Goal: Contribute content: Add original content to the website for others to see

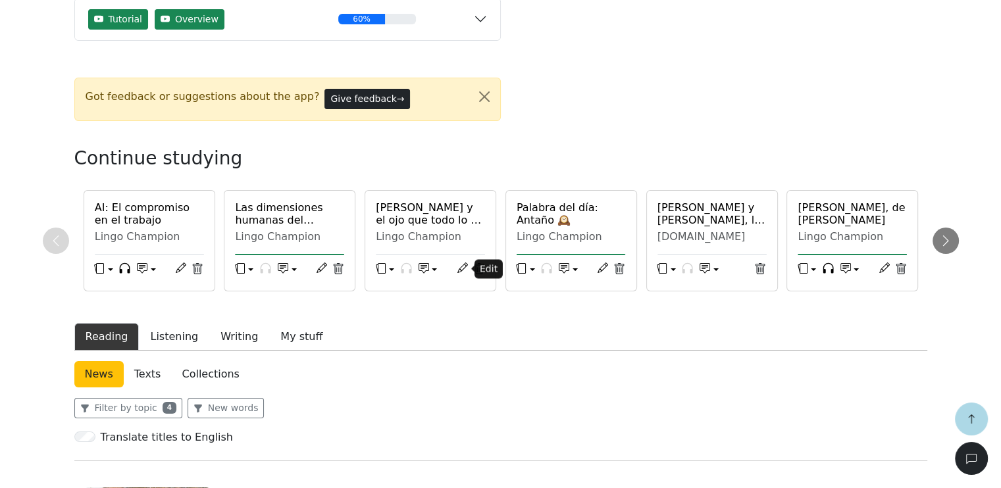
scroll to position [263, 0]
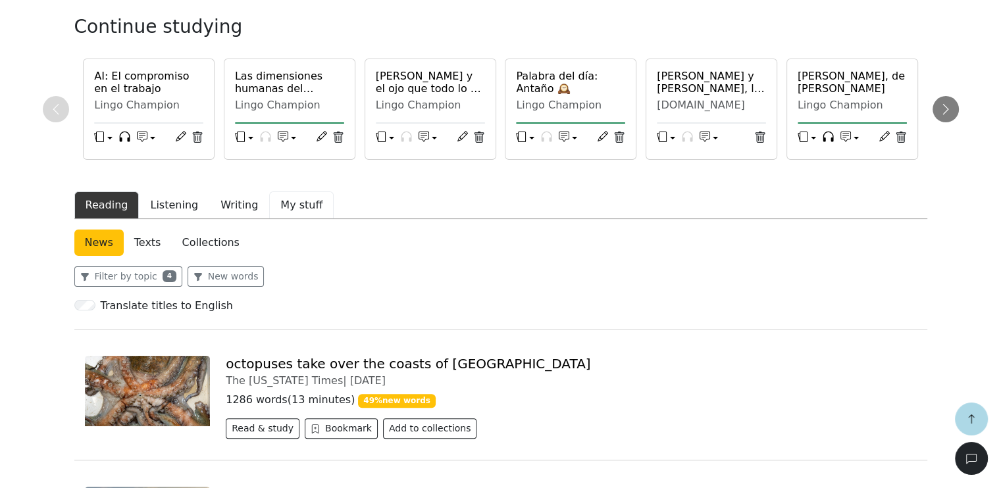
click at [284, 206] on button "My stuff" at bounding box center [301, 205] width 64 height 28
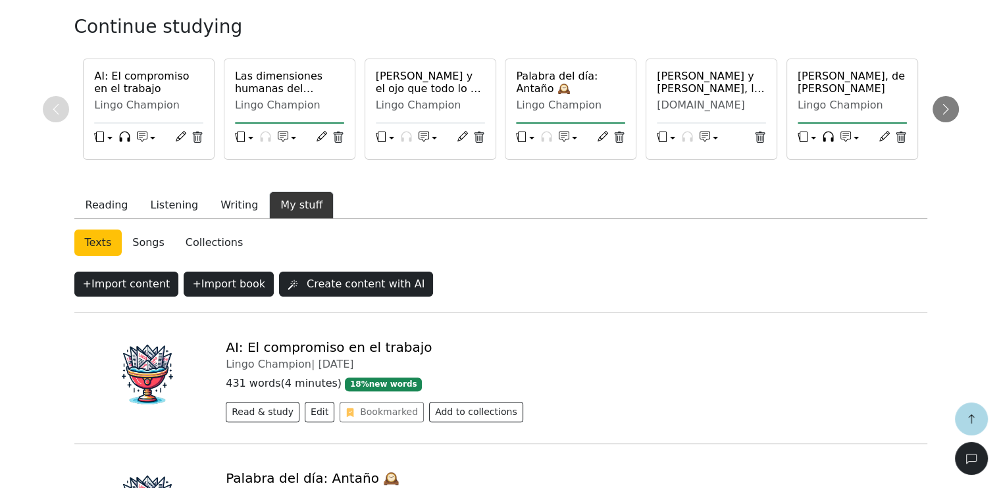
scroll to position [395, 0]
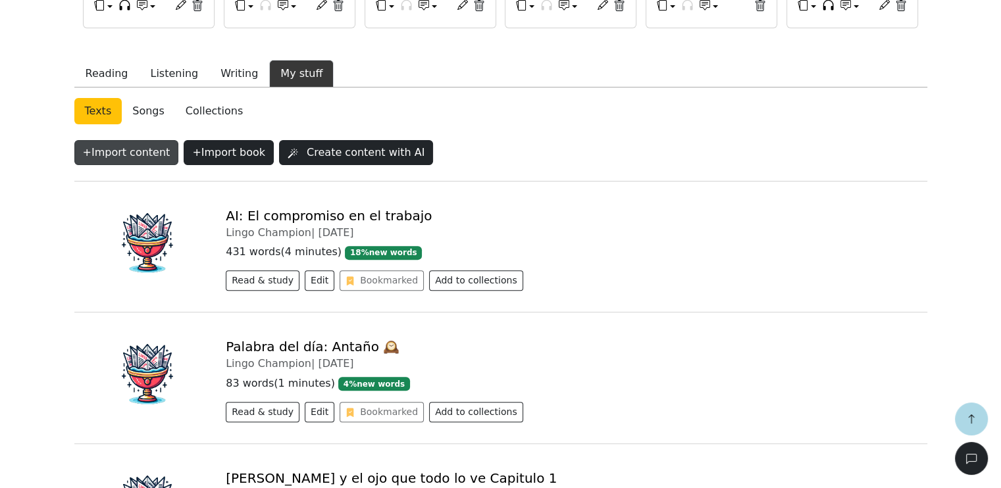
click at [117, 153] on button "+ Import content" at bounding box center [126, 152] width 105 height 25
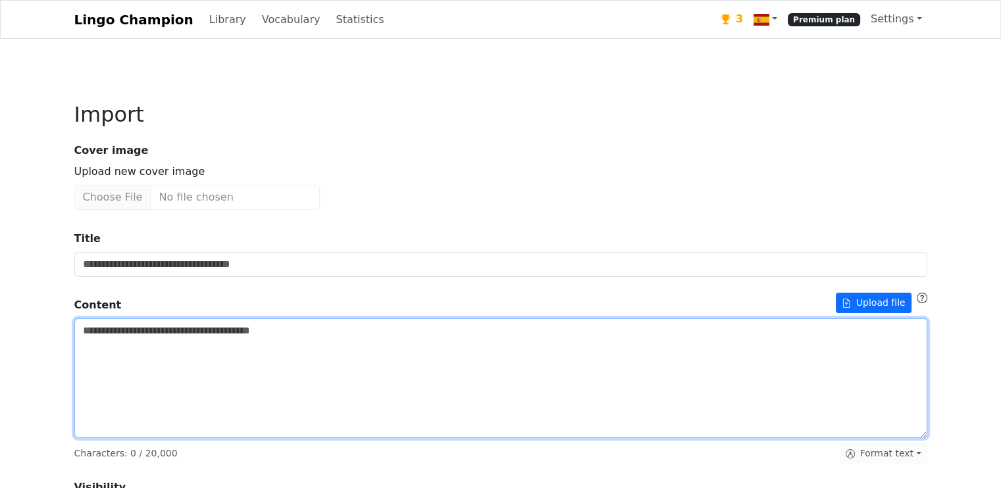
paste textarea "**********"
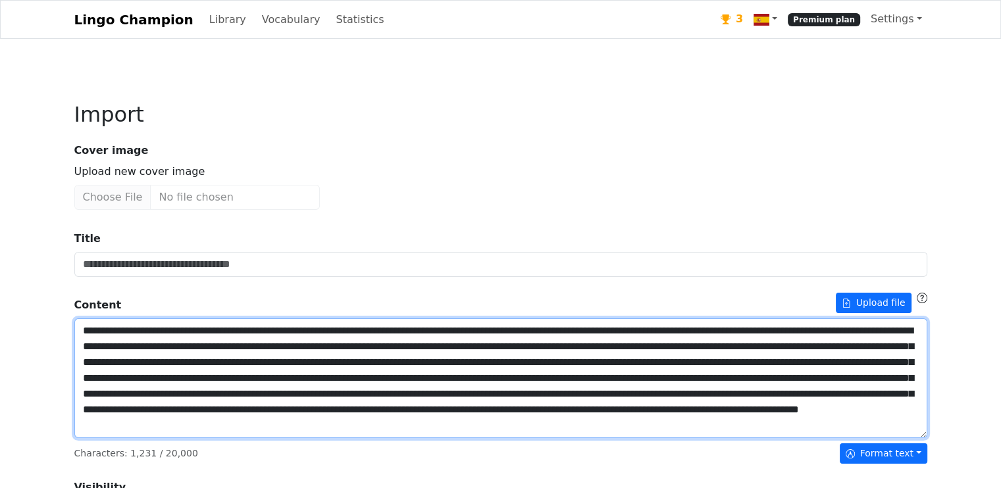
click at [199, 346] on textarea "Title" at bounding box center [500, 378] width 853 height 120
click at [513, 382] on textarea "Title" at bounding box center [500, 378] width 853 height 120
click at [0, 0] on lt-span "**********" at bounding box center [0, 0] width 0 height 0
drag, startPoint x: 132, startPoint y: 347, endPoint x: 197, endPoint y: 347, distance: 65.8
click at [197, 347] on textarea "Title" at bounding box center [500, 378] width 853 height 120
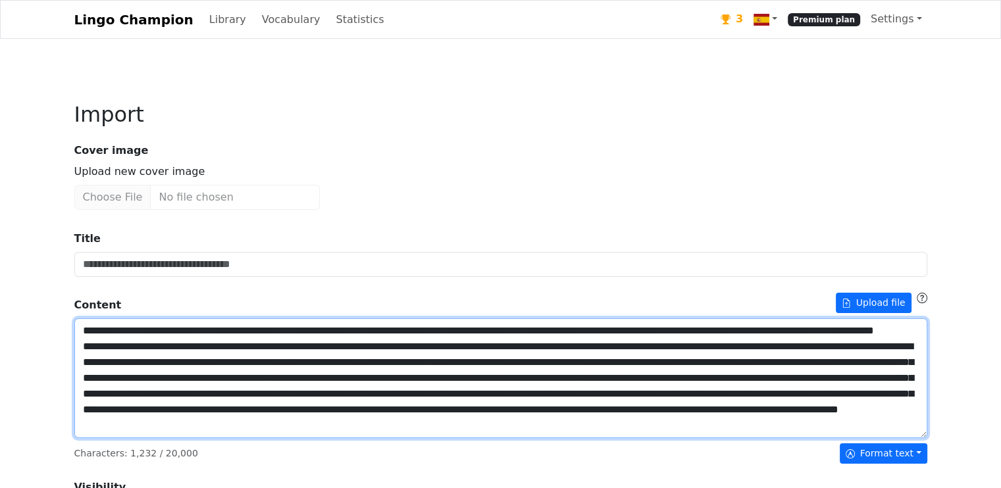
type textarea "**********"
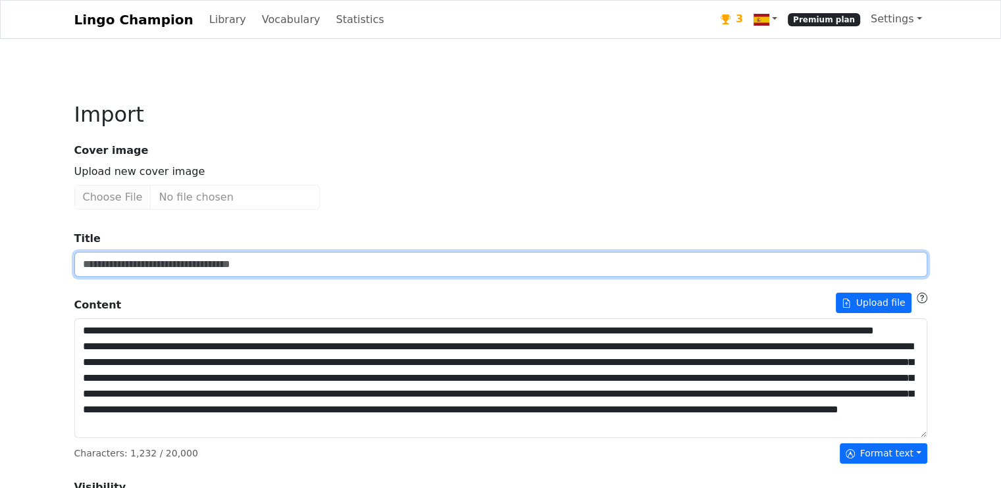
click at [166, 266] on input "Title" at bounding box center [500, 264] width 853 height 25
paste input "**********"
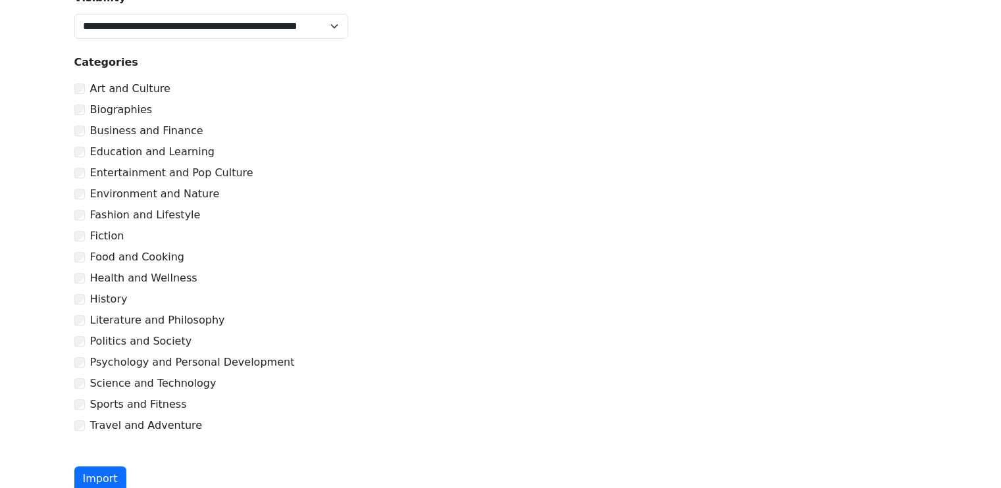
scroll to position [468, 0]
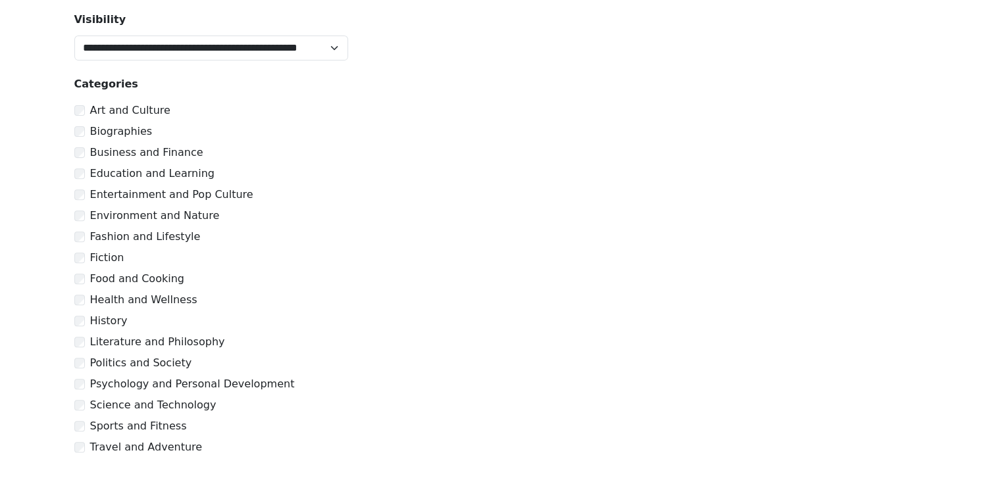
type input "**********"
click at [82, 176] on div "Education and Learning" at bounding box center [500, 174] width 853 height 16
click at [80, 341] on div "Literature and Philosophy" at bounding box center [500, 342] width 853 height 16
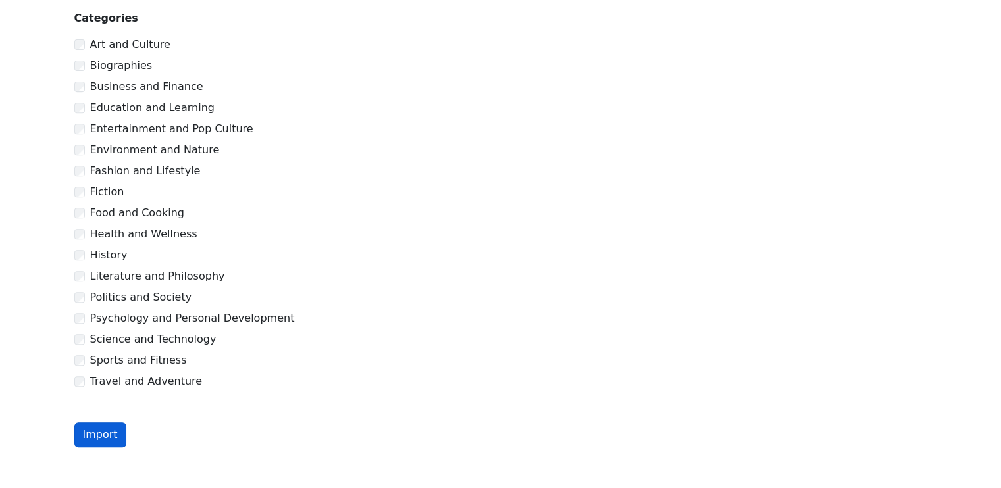
click at [107, 433] on button "Import" at bounding box center [100, 434] width 52 height 25
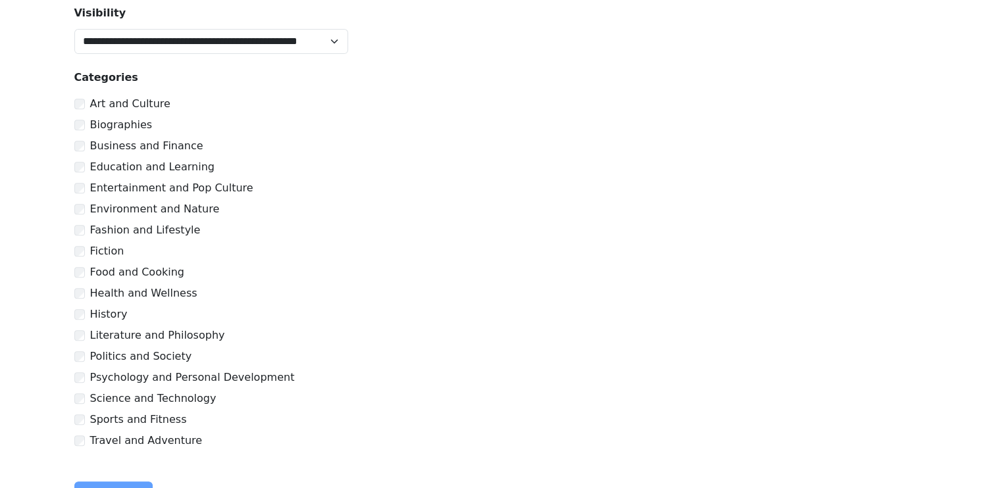
scroll to position [592, 0]
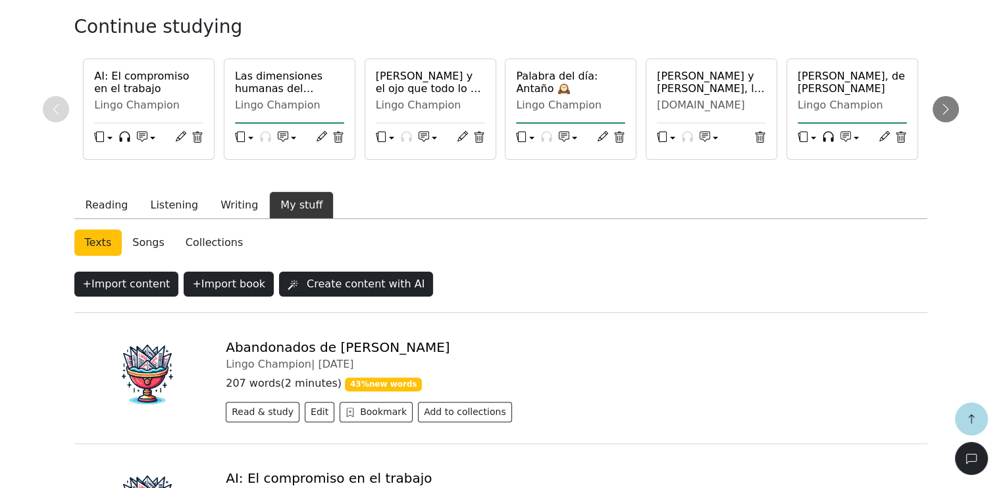
scroll to position [329, 0]
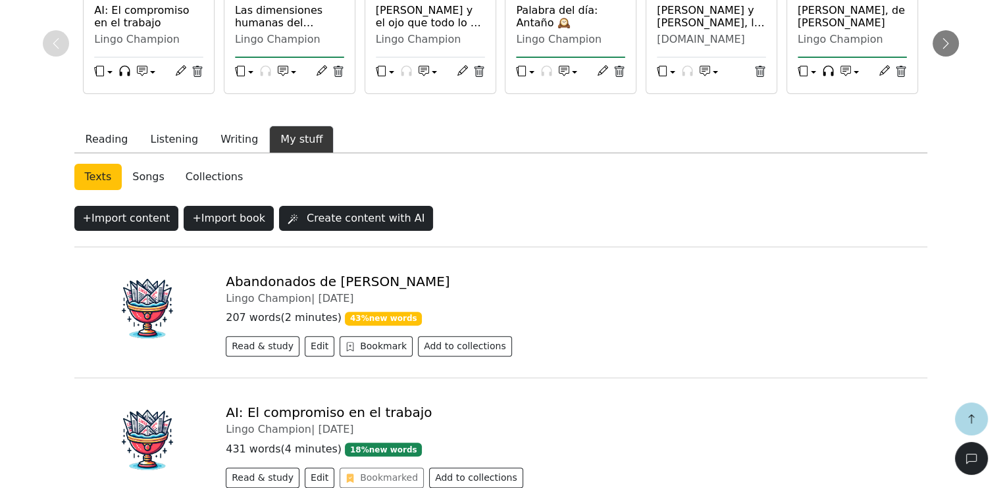
click at [297, 274] on link "Abandonados de [PERSON_NAME]" at bounding box center [338, 282] width 224 height 16
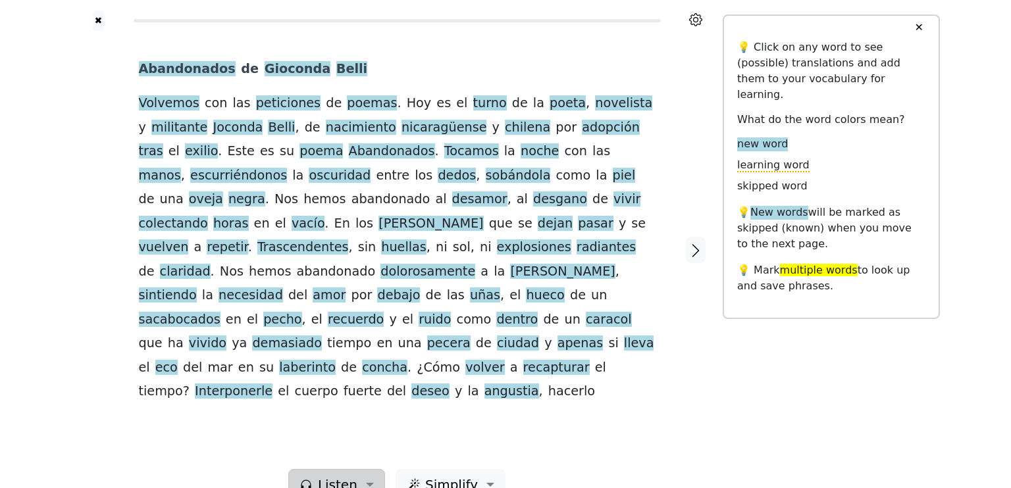
click at [337, 475] on span "Listen" at bounding box center [337, 485] width 39 height 20
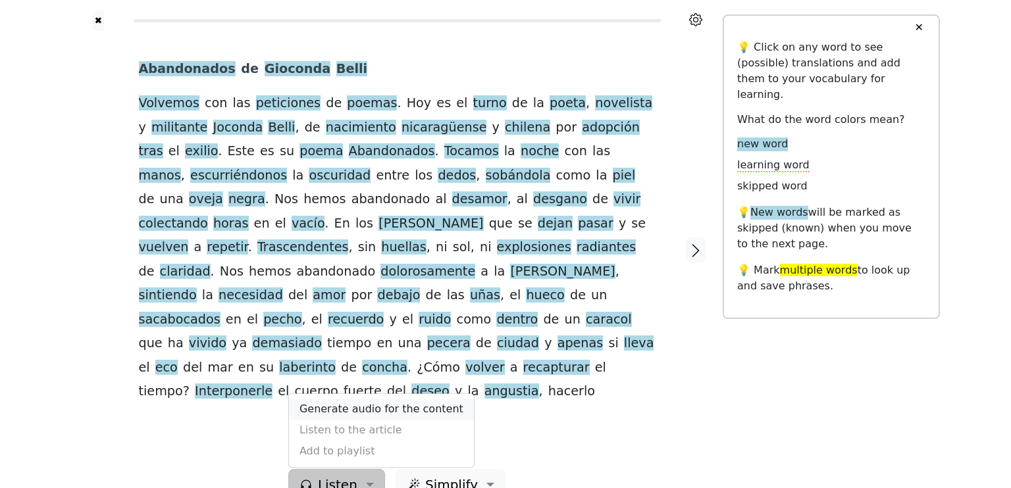
click at [354, 399] on link "Generate audio for the content" at bounding box center [381, 409] width 185 height 21
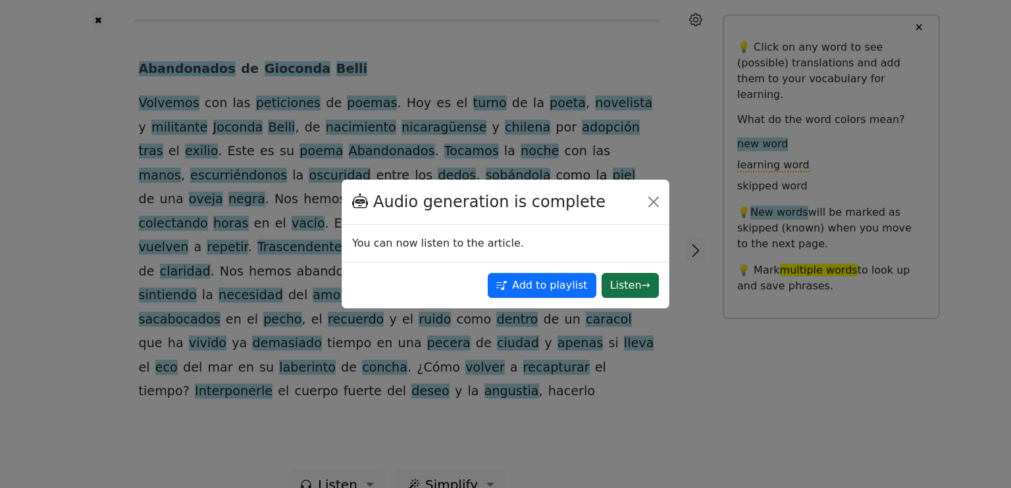
click at [632, 288] on button "Listen →" at bounding box center [629, 285] width 57 height 25
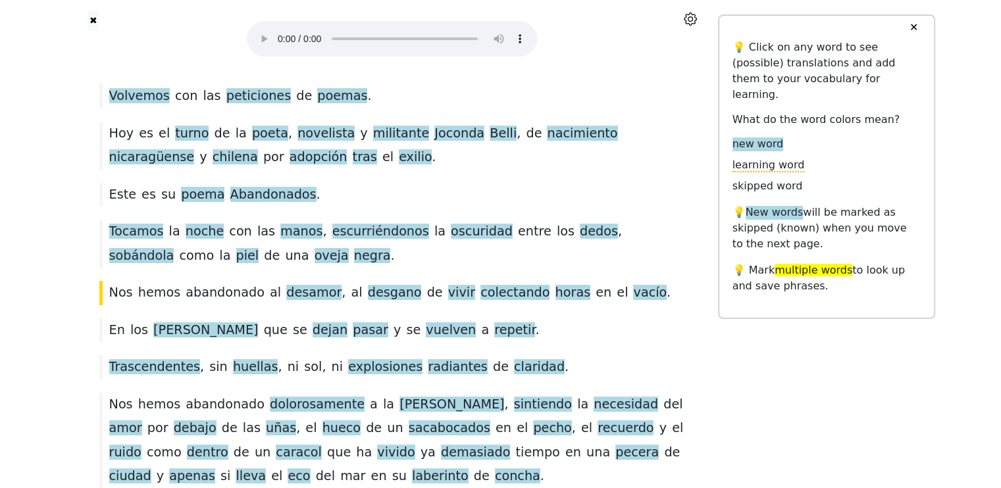
scroll to position [74, 0]
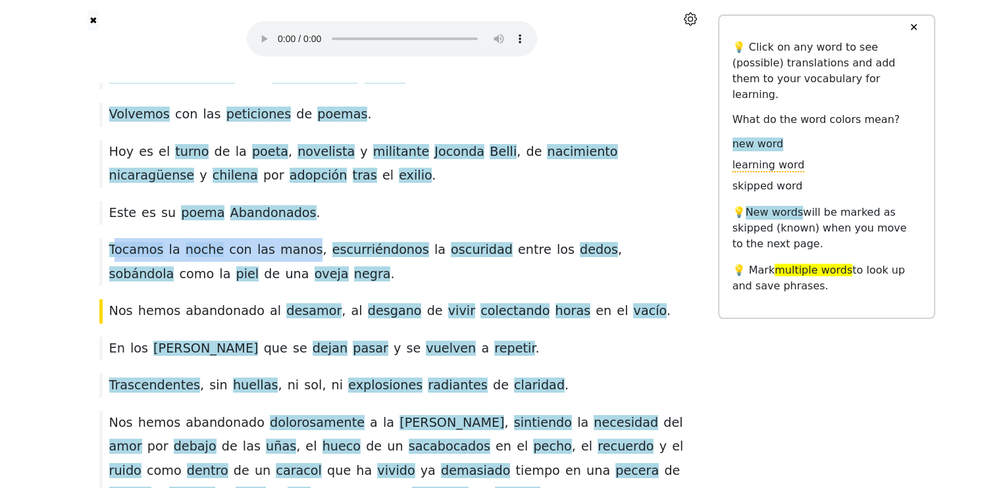
drag, startPoint x: 112, startPoint y: 249, endPoint x: 295, endPoint y: 255, distance: 183.0
click at [295, 255] on div "Tocamos la noche con las manos , escurriéndonos la oscuridad entre los dedos , …" at bounding box center [392, 262] width 599 height 48
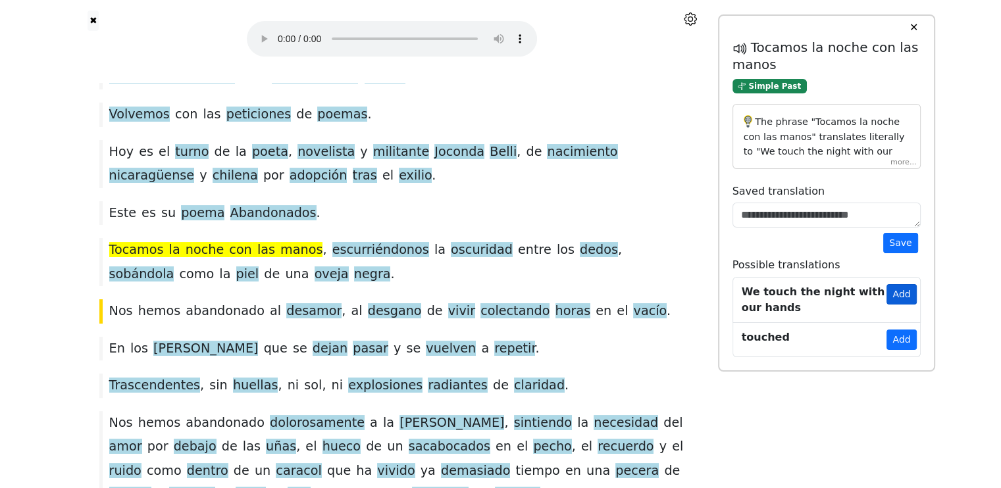
click at [907, 291] on button "Add" at bounding box center [901, 294] width 30 height 20
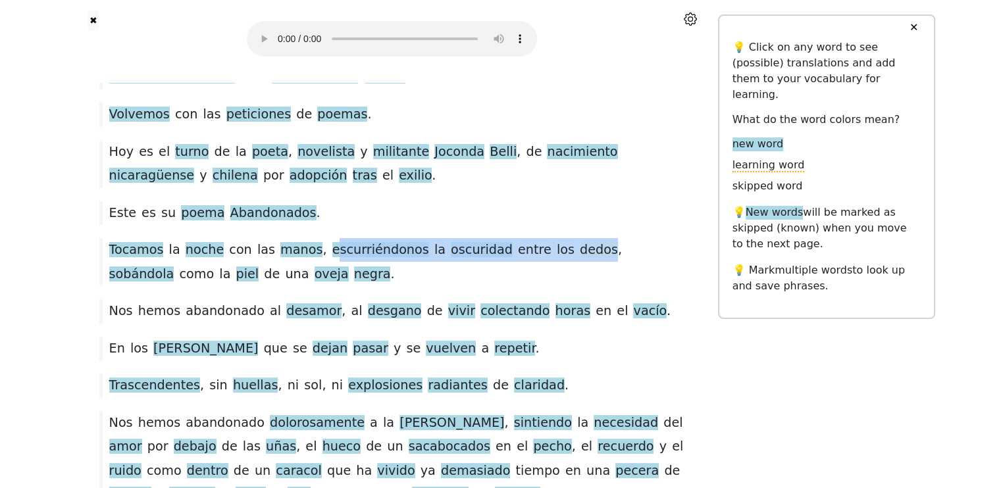
drag, startPoint x: 310, startPoint y: 251, endPoint x: 555, endPoint y: 251, distance: 244.7
click at [555, 251] on div "Tocamos la noche con las manos , escurriéndonos la oscuridad entre los dedos , …" at bounding box center [392, 262] width 599 height 48
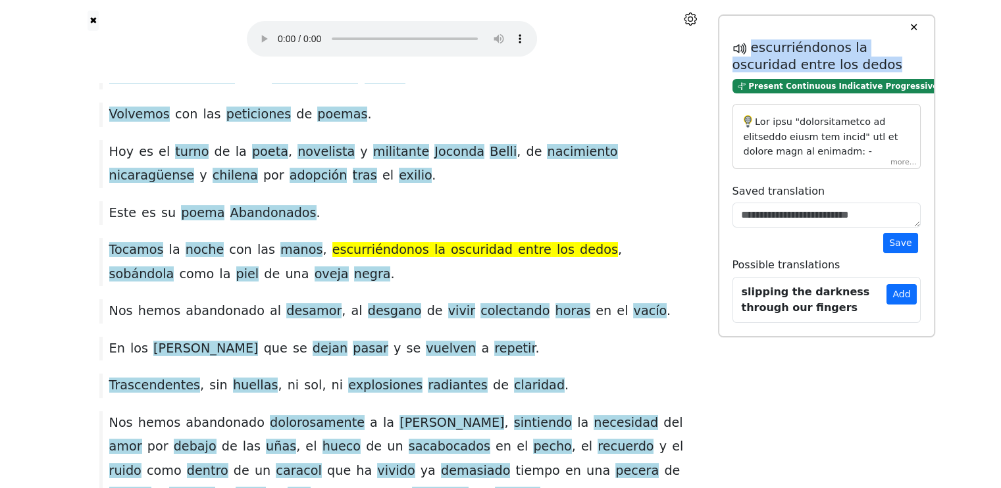
drag, startPoint x: 768, startPoint y: 45, endPoint x: 841, endPoint y: 62, distance: 74.4
click at [841, 62] on h5 "escurriéndonos la oscuridad entre los dedos" at bounding box center [826, 55] width 188 height 33
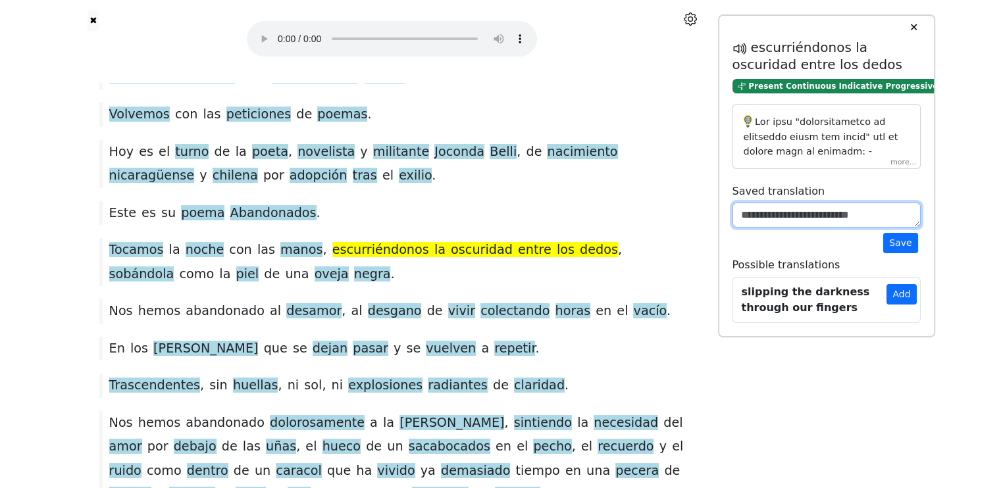
click at [770, 215] on textarea at bounding box center [826, 215] width 188 height 25
paste textarea "**********"
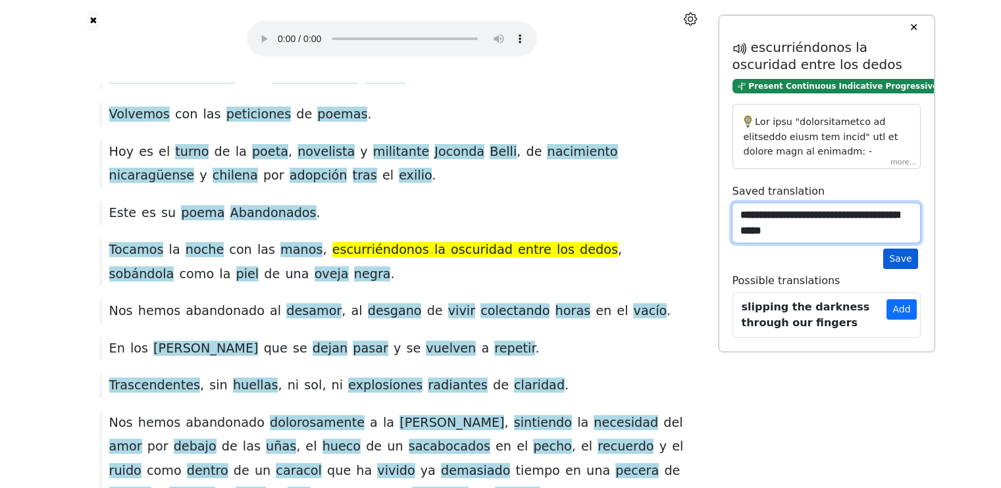
type textarea "**********"
click at [898, 257] on button "Save" at bounding box center [900, 259] width 34 height 20
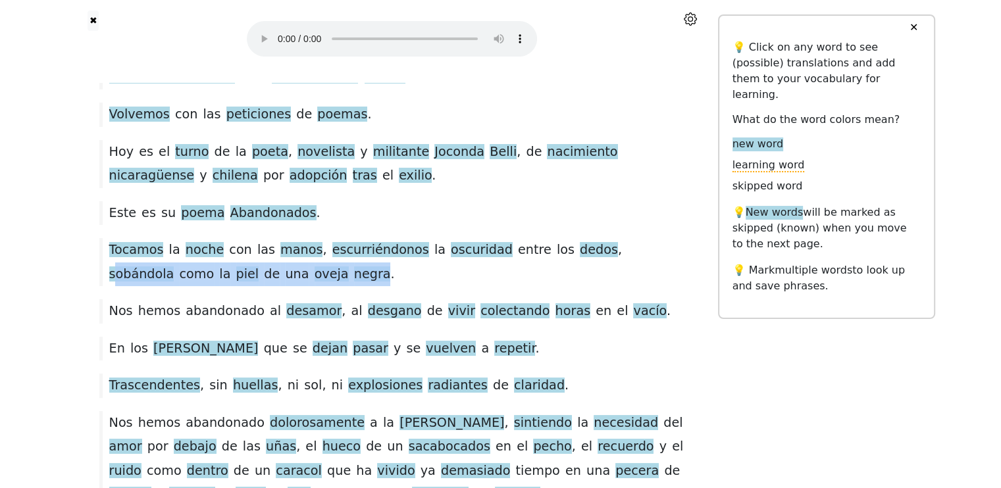
drag, startPoint x: 568, startPoint y: 253, endPoint x: 245, endPoint y: 275, distance: 323.7
click at [245, 275] on div "Tocamos la noche con las manos , escurriéndonos la oscuridad entre los dedos , …" at bounding box center [392, 262] width 599 height 48
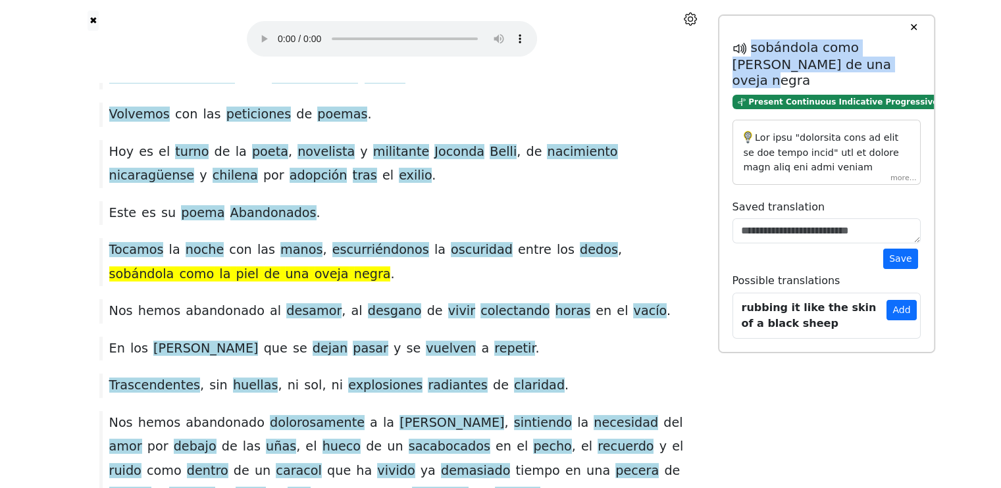
drag, startPoint x: 753, startPoint y: 47, endPoint x: 840, endPoint y: 67, distance: 89.7
click at [840, 67] on h5 "sobándola como [PERSON_NAME] de una oveja negra" at bounding box center [826, 63] width 188 height 49
click at [907, 300] on button "Add" at bounding box center [901, 310] width 30 height 20
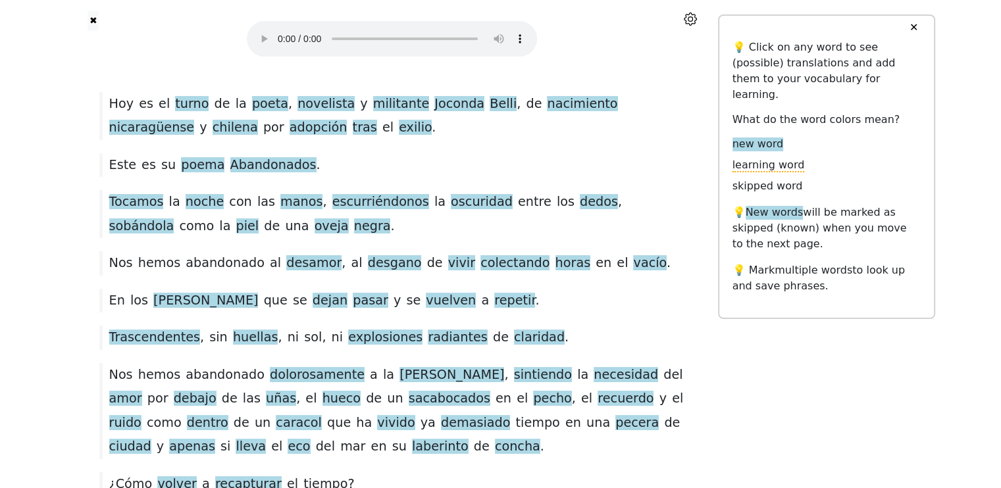
scroll to position [139, 0]
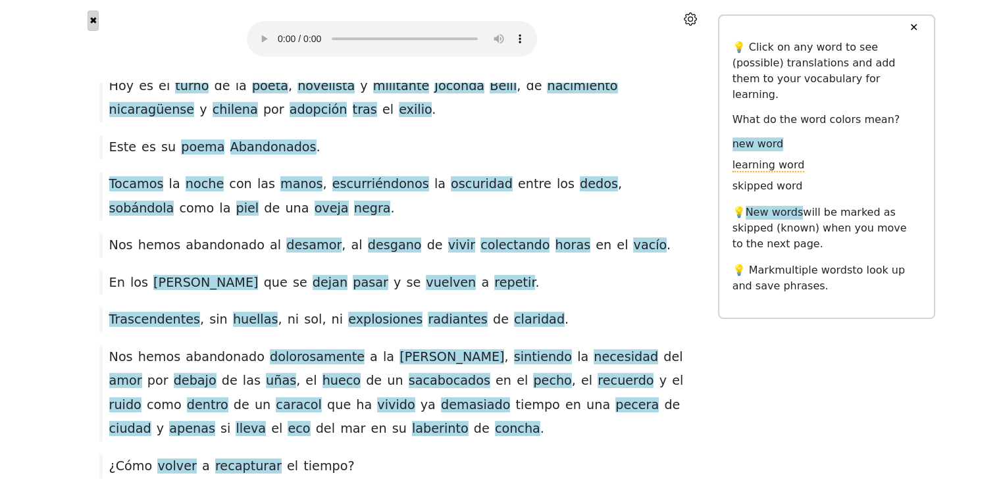
click at [89, 19] on button "✖" at bounding box center [92, 21] width 11 height 20
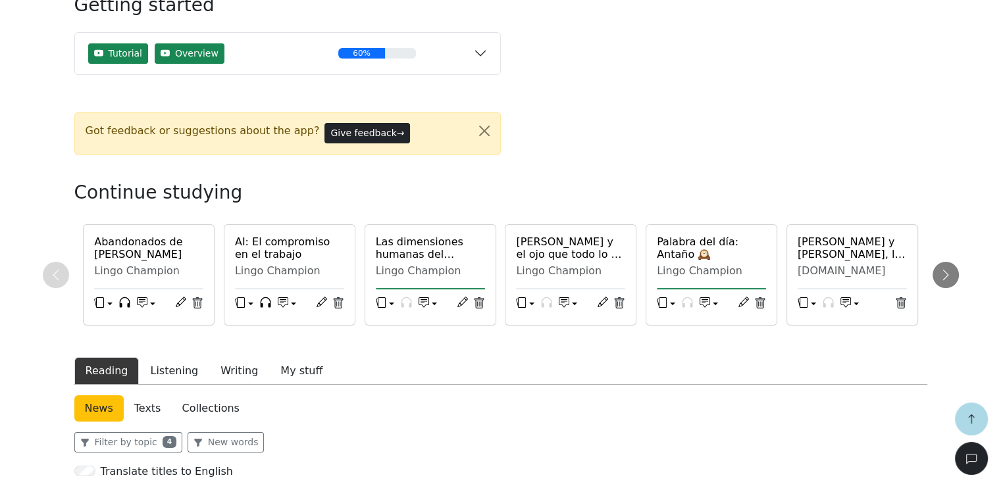
scroll to position [395, 0]
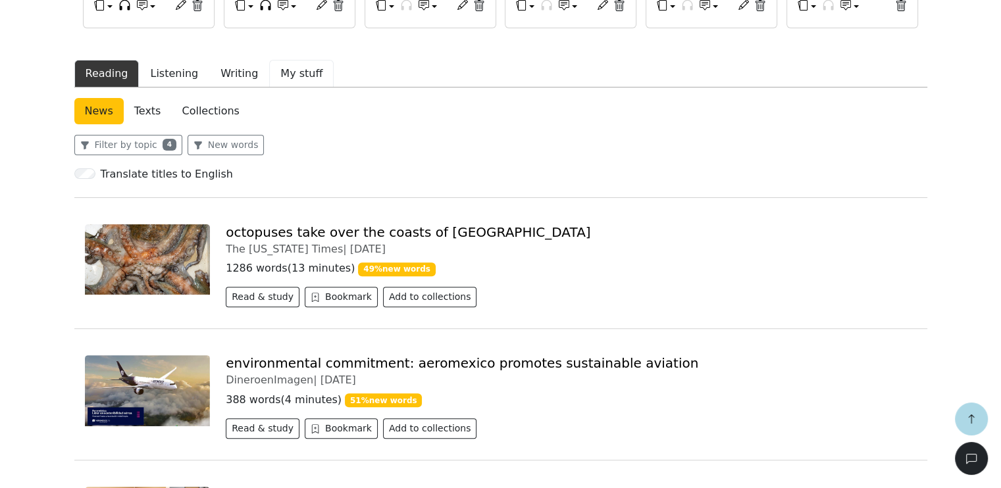
click at [287, 83] on button "My stuff" at bounding box center [301, 74] width 64 height 28
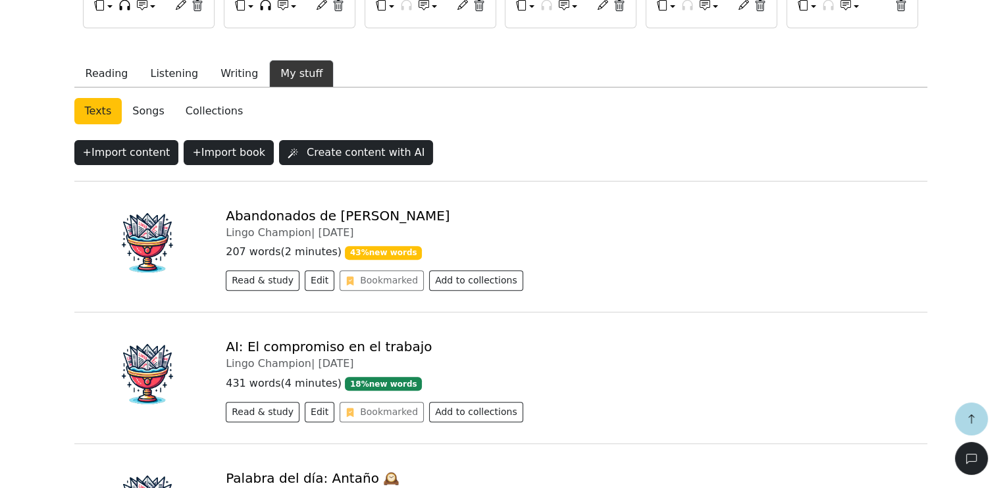
click at [345, 216] on link "Abandonados de [PERSON_NAME]" at bounding box center [338, 216] width 224 height 16
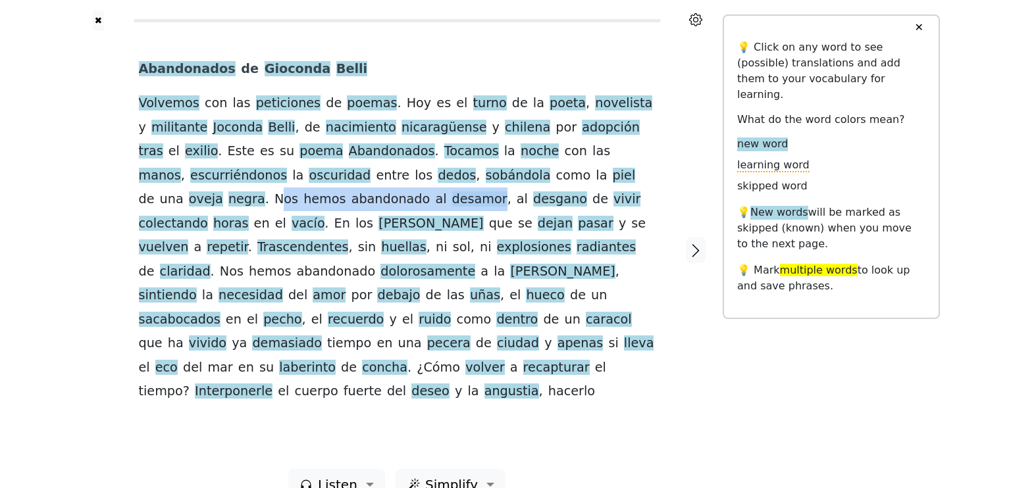
drag, startPoint x: 497, startPoint y: 176, endPoint x: 187, endPoint y: 202, distance: 310.9
click at [187, 202] on div "Abandonados de [PERSON_NAME] Volvemos con las peticiones de poemas . [PERSON_NA…" at bounding box center [397, 230] width 516 height 347
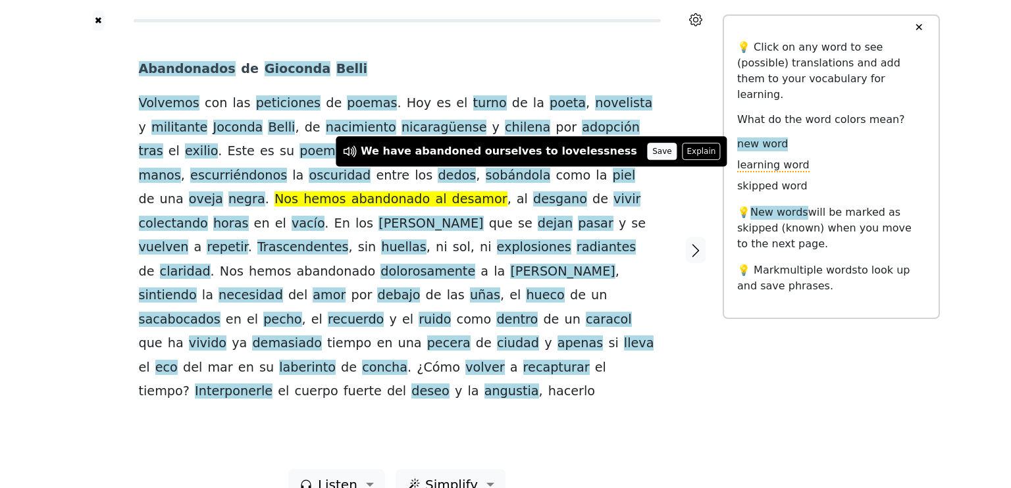
click at [647, 151] on button "Save" at bounding box center [661, 151] width 29 height 17
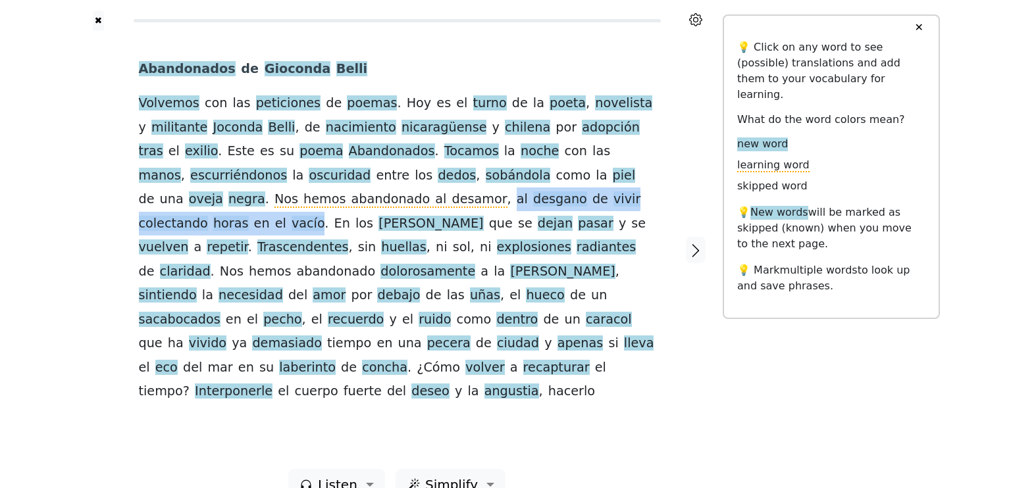
drag, startPoint x: 197, startPoint y: 201, endPoint x: 471, endPoint y: 197, distance: 274.4
click at [471, 197] on div "Abandonados de [PERSON_NAME] Volvemos con las peticiones de poemas . [PERSON_NA…" at bounding box center [397, 230] width 516 height 347
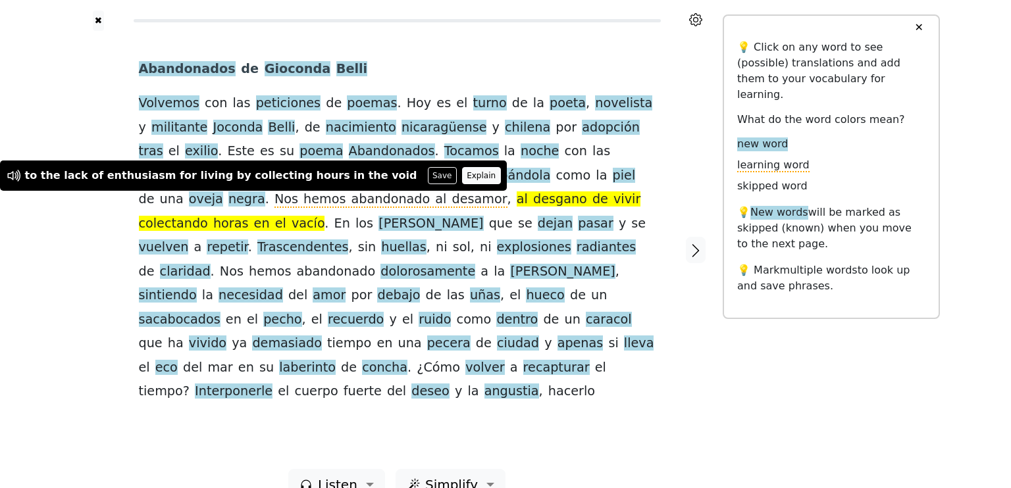
click at [462, 176] on button "Explain" at bounding box center [481, 175] width 39 height 17
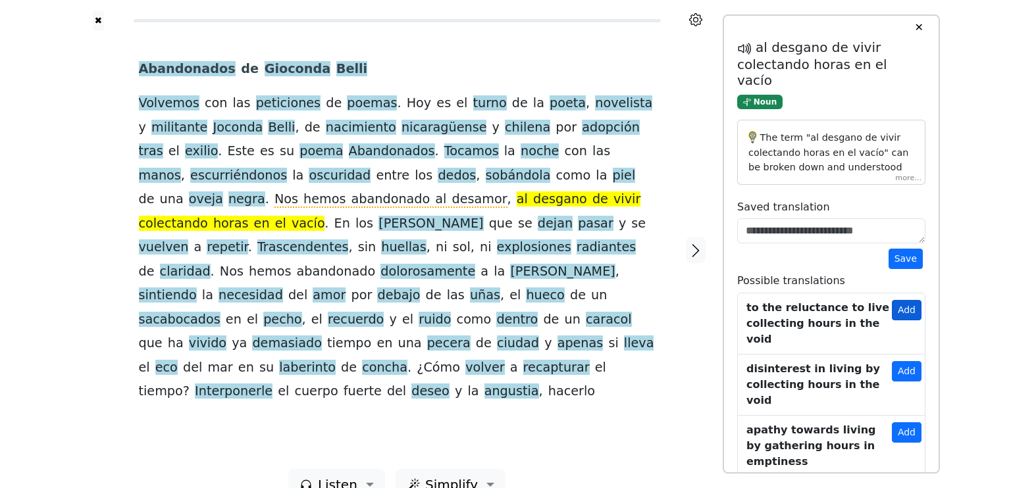
click at [901, 300] on button "Add" at bounding box center [906, 310] width 30 height 20
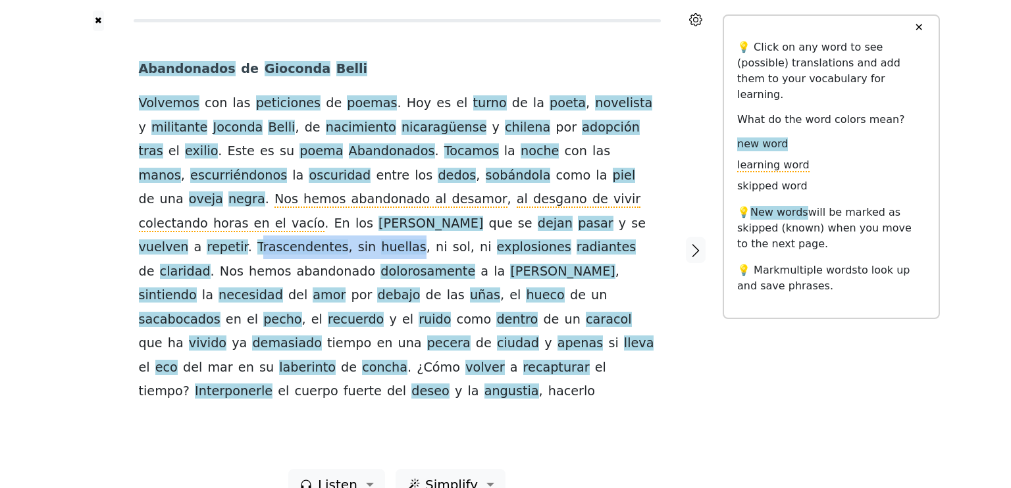
drag, startPoint x: 272, startPoint y: 224, endPoint x: 414, endPoint y: 218, distance: 141.5
click at [414, 218] on div "Abandonados de [PERSON_NAME] Volvemos con las peticiones de poemas . [PERSON_NA…" at bounding box center [397, 230] width 516 height 347
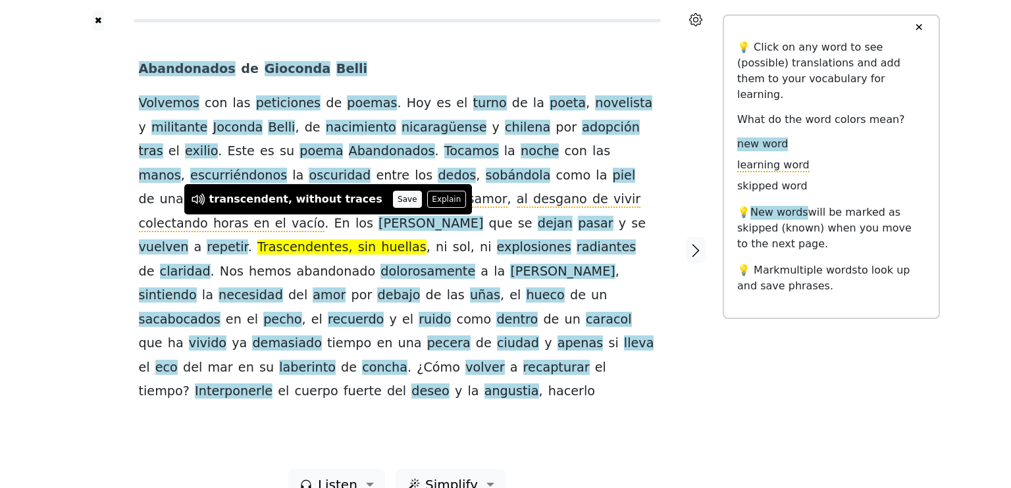
click at [393, 200] on button "Save" at bounding box center [407, 199] width 29 height 17
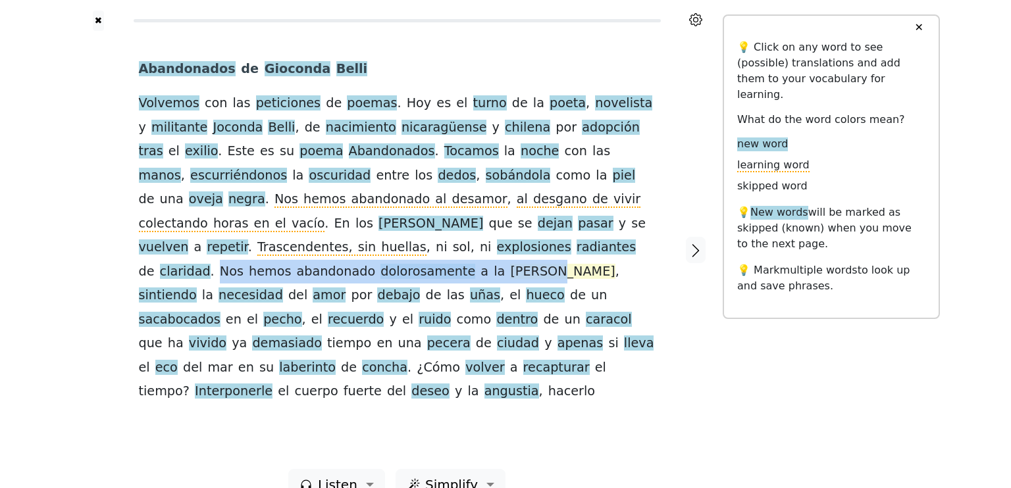
drag, startPoint x: 191, startPoint y: 247, endPoint x: 491, endPoint y: 247, distance: 300.7
click at [491, 247] on div "Abandonados de [PERSON_NAME] Volvemos con las peticiones de poemas . [PERSON_NA…" at bounding box center [397, 230] width 516 height 347
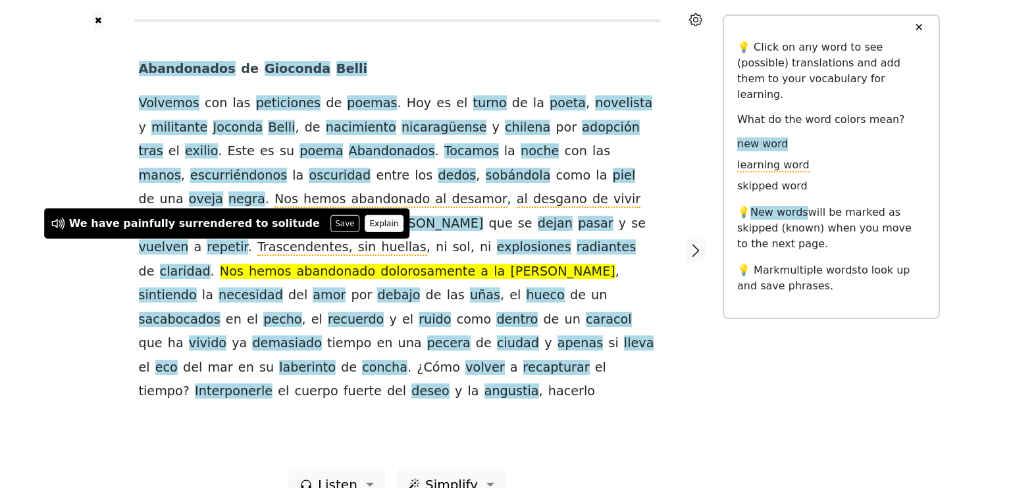
click at [364, 223] on button "Explain" at bounding box center [383, 223] width 39 height 17
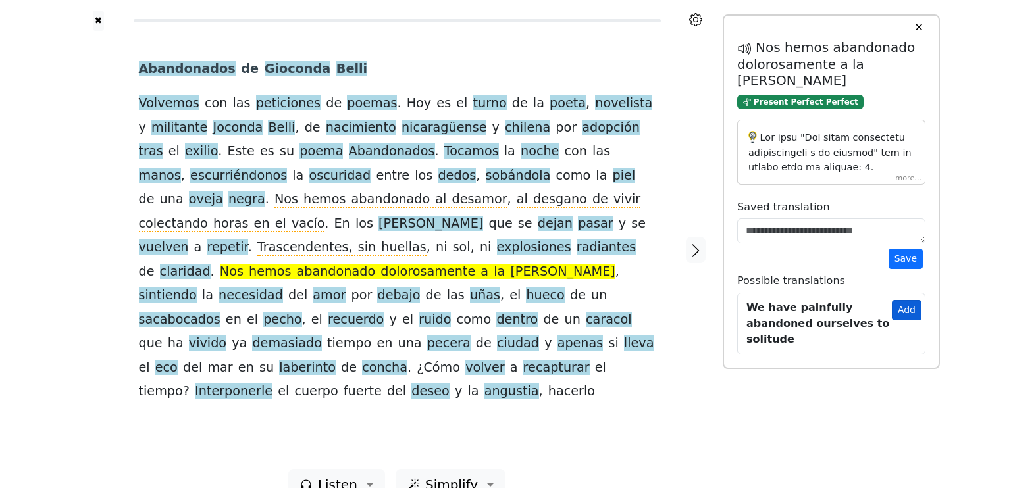
click at [902, 300] on button "Add" at bounding box center [906, 310] width 30 height 20
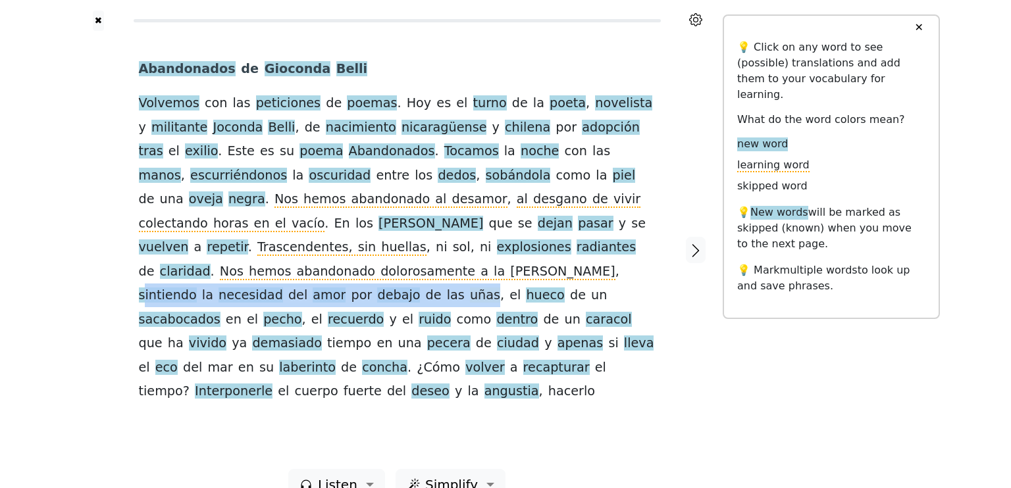
drag, startPoint x: 503, startPoint y: 251, endPoint x: 301, endPoint y: 270, distance: 202.9
click at [301, 270] on div "Abandonados de [PERSON_NAME] Volvemos con las peticiones de poemas . [PERSON_NA…" at bounding box center [397, 230] width 516 height 347
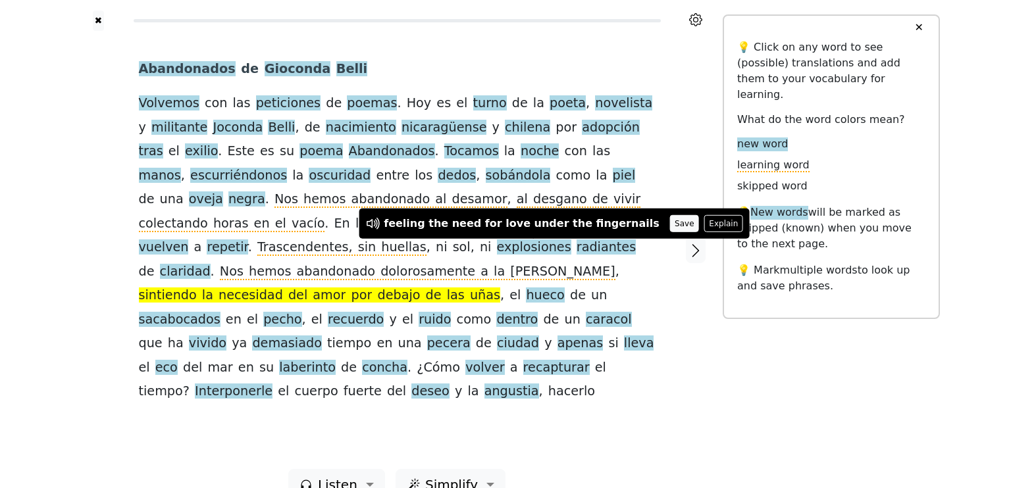
click at [670, 228] on button "Save" at bounding box center [684, 223] width 29 height 17
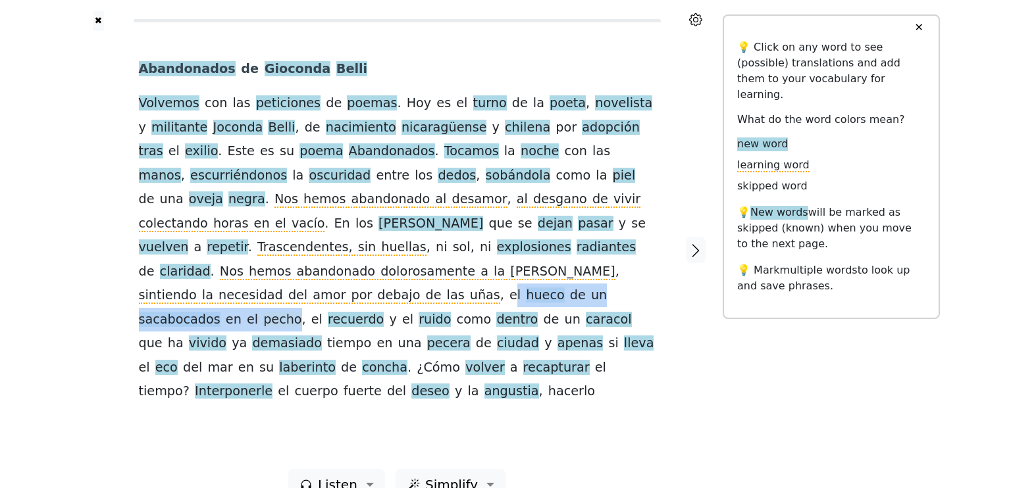
drag, startPoint x: 317, startPoint y: 273, endPoint x: 543, endPoint y: 274, distance: 226.3
click at [543, 274] on div "Abandonados de [PERSON_NAME] Volvemos con las peticiones de poemas . [PERSON_NA…" at bounding box center [397, 230] width 516 height 347
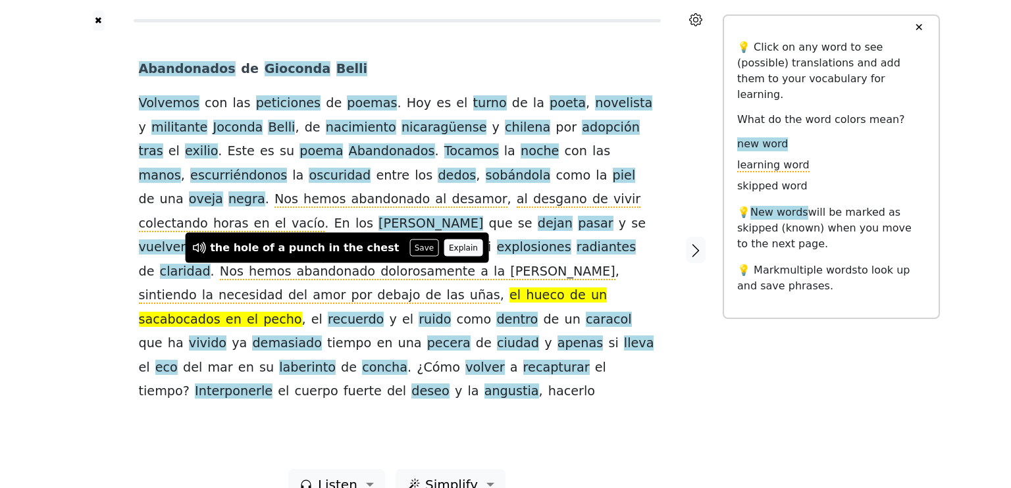
click at [444, 251] on button "Explain" at bounding box center [463, 247] width 39 height 17
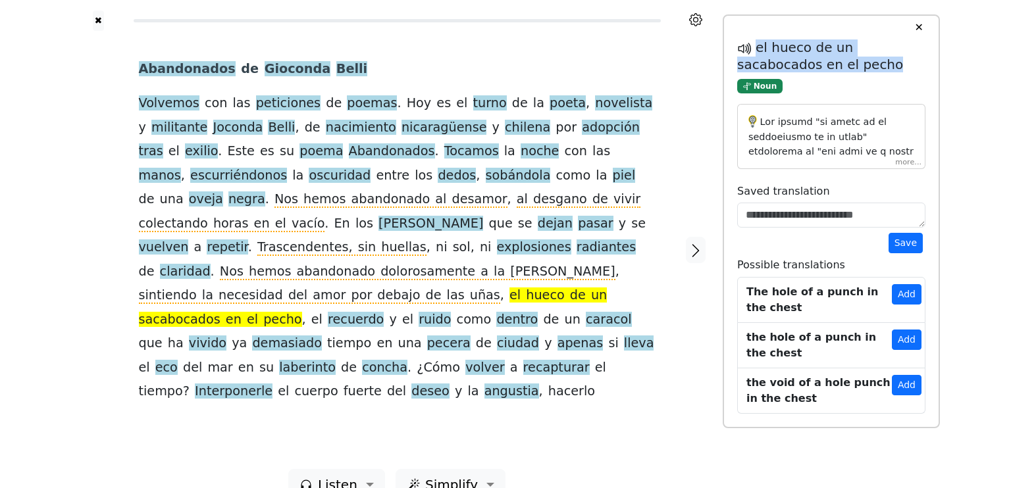
drag, startPoint x: 755, startPoint y: 47, endPoint x: 814, endPoint y: 68, distance: 62.6
click at [814, 68] on h5 "el hueco de un sacabocados en el pecho" at bounding box center [831, 55] width 188 height 33
click at [903, 289] on button "Add" at bounding box center [906, 294] width 30 height 20
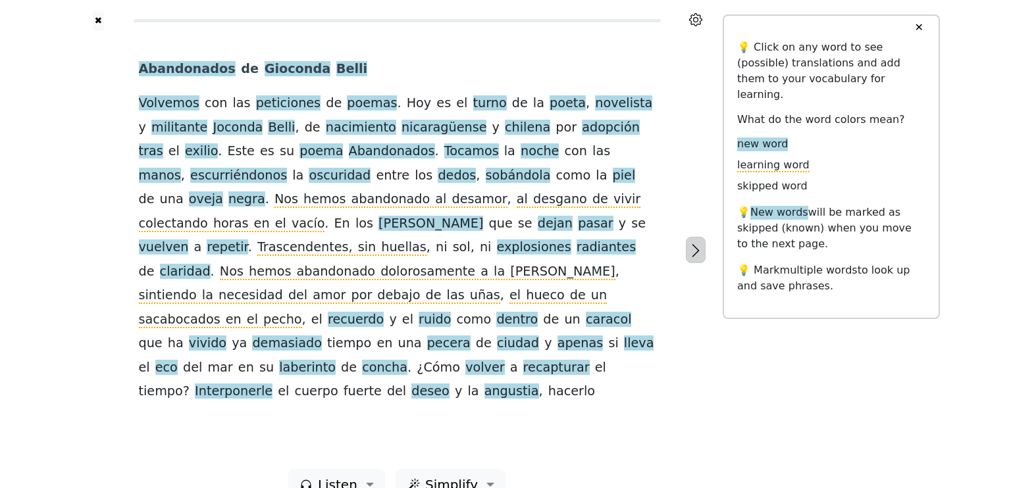
click at [697, 243] on icon "button" at bounding box center [695, 251] width 16 height 16
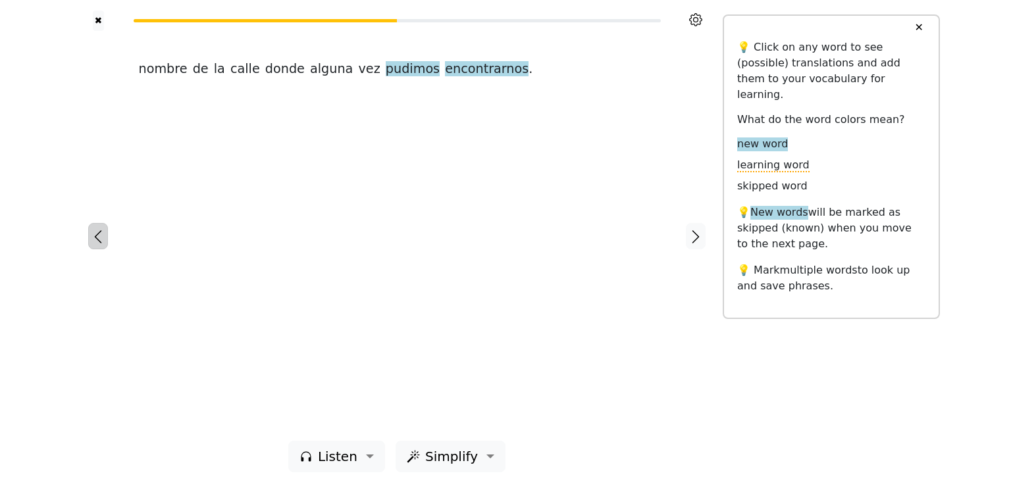
click at [91, 233] on icon "button" at bounding box center [98, 237] width 16 height 16
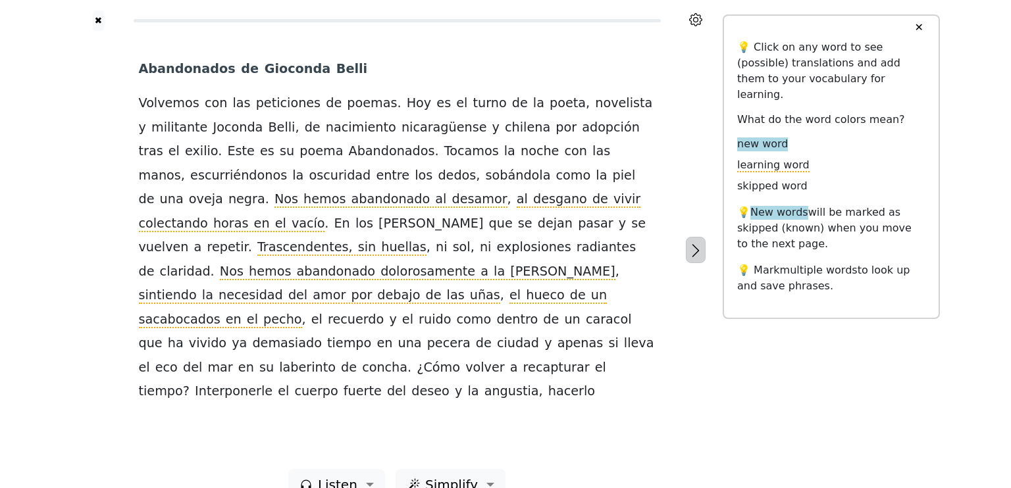
click at [702, 243] on icon "button" at bounding box center [695, 251] width 16 height 16
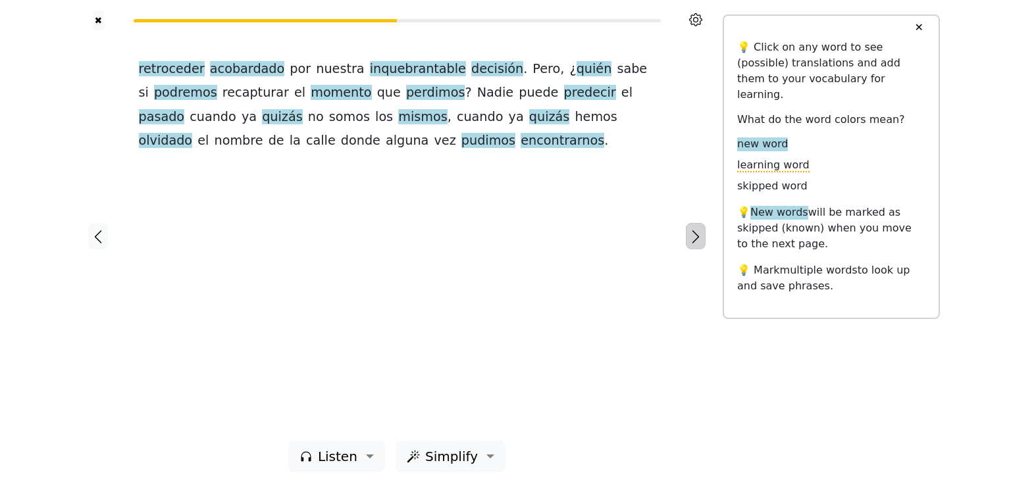
click at [697, 238] on icon "button" at bounding box center [695, 237] width 16 height 16
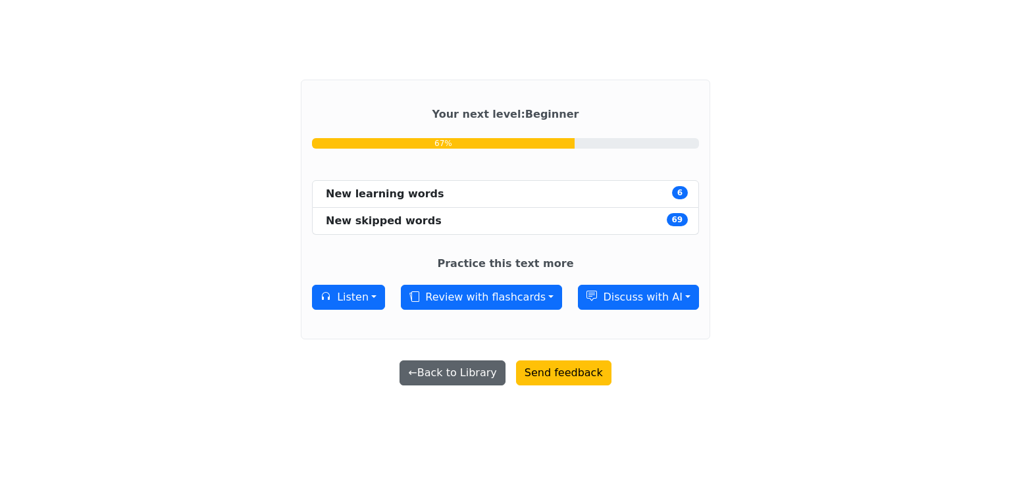
click at [459, 373] on button "← Back to Library" at bounding box center [451, 373] width 105 height 25
